Goal: Transaction & Acquisition: Purchase product/service

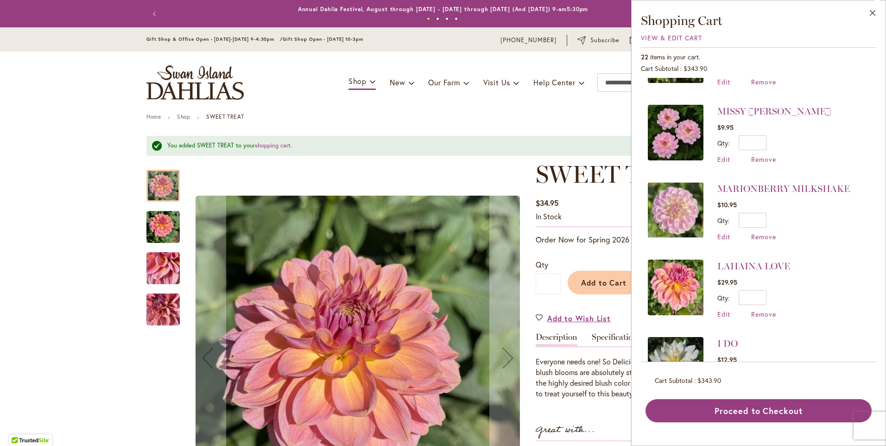
scroll to position [371, 0]
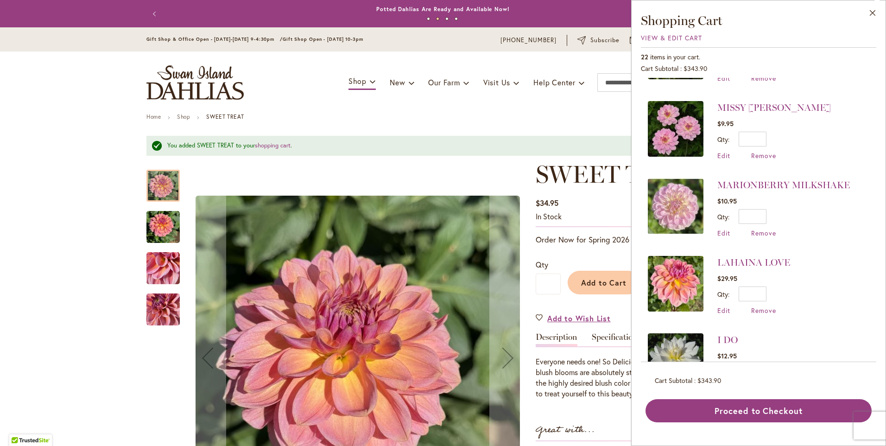
click at [776, 308] on div "Edit Remove" at bounding box center [753, 310] width 73 height 9
click at [767, 306] on span "Remove" at bounding box center [763, 310] width 25 height 9
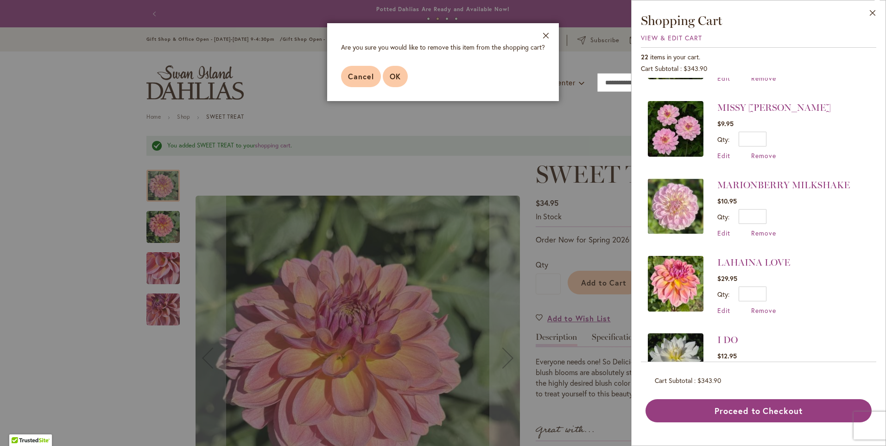
click at [401, 77] on button "OK" at bounding box center [395, 76] width 25 height 21
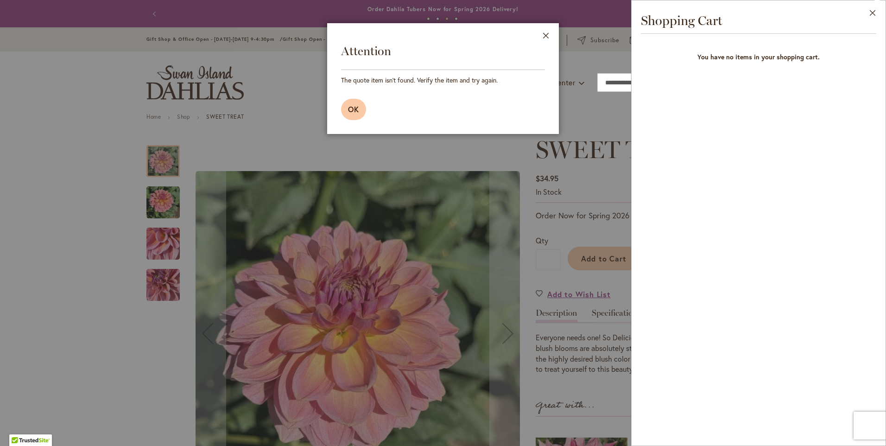
click at [350, 108] on span "OK" at bounding box center [353, 109] width 11 height 10
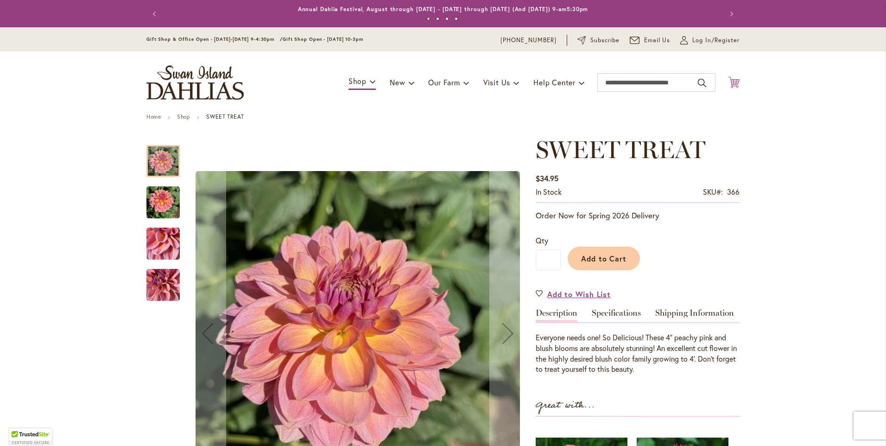
click at [728, 83] on icon "Cart .cls-1 { fill: #231f20; }" at bounding box center [734, 82] width 12 height 12
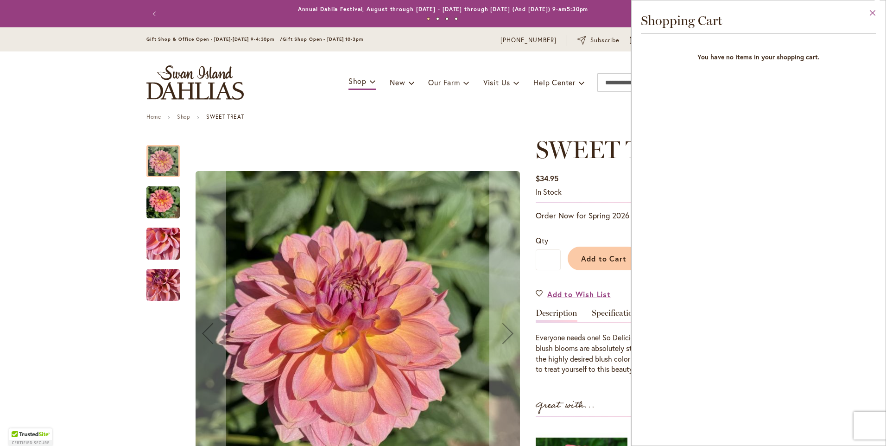
click at [874, 16] on button "Close" at bounding box center [872, 14] width 25 height 29
